Goal: Information Seeking & Learning: Understand process/instructions

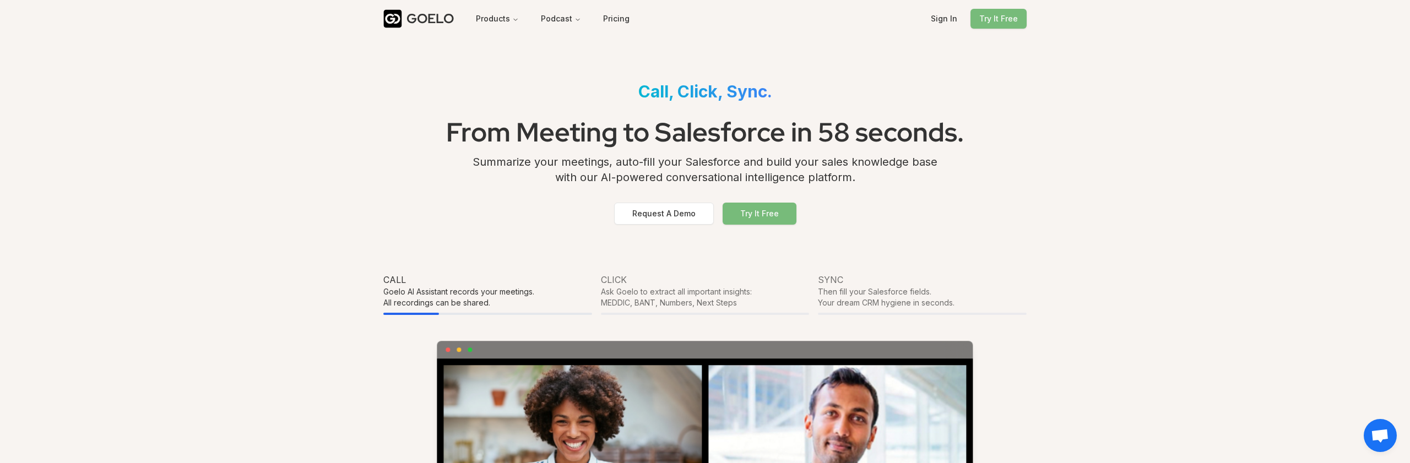
scroll to position [2637, 0]
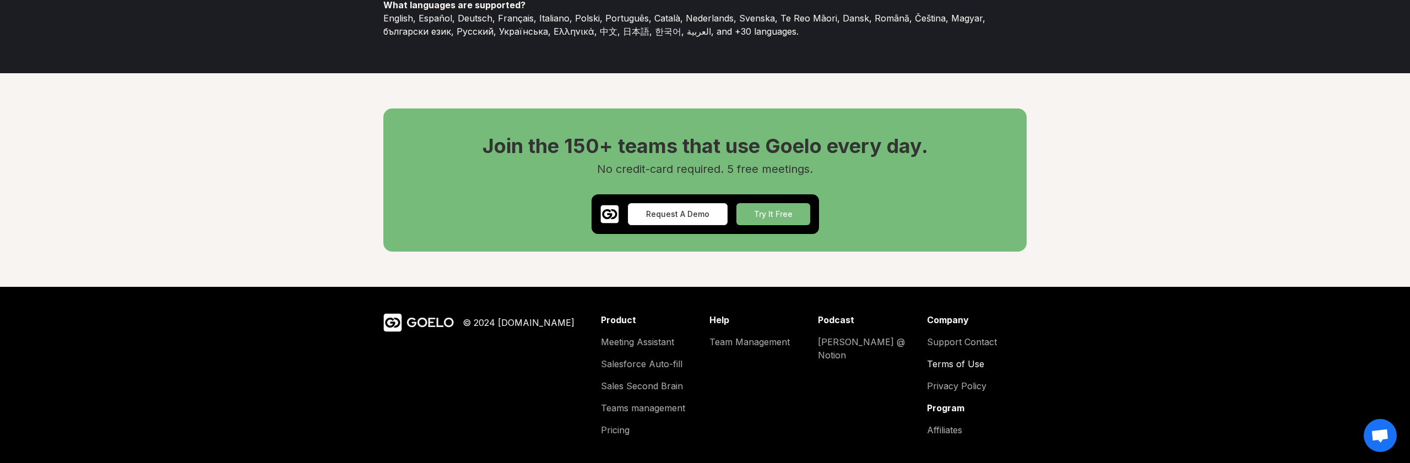
click at [936, 370] on div "Company Support Contact Terms of Use Privacy Policy Program Affiliates" at bounding box center [977, 374] width 100 height 123
click at [937, 367] on link "Terms of Use" at bounding box center [977, 363] width 100 height 13
click at [936, 388] on link "Privacy Policy" at bounding box center [977, 385] width 100 height 13
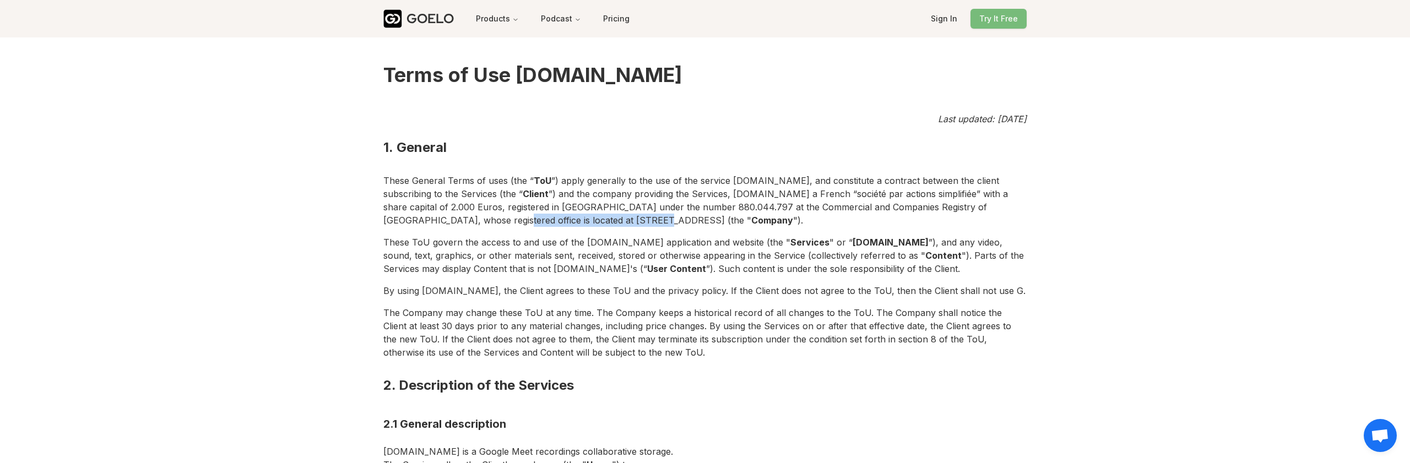
drag, startPoint x: 1003, startPoint y: 206, endPoint x: 511, endPoint y: 214, distance: 492.4
click at [511, 214] on p "These General Terms of uses (the “ ToU ”) apply generally to the use of the ser…" at bounding box center [704, 201] width 643 height 62
copy p "229 rue Saint-Honoré, 75001, Paris"
